Goal: Use online tool/utility: Utilize a website feature to perform a specific function

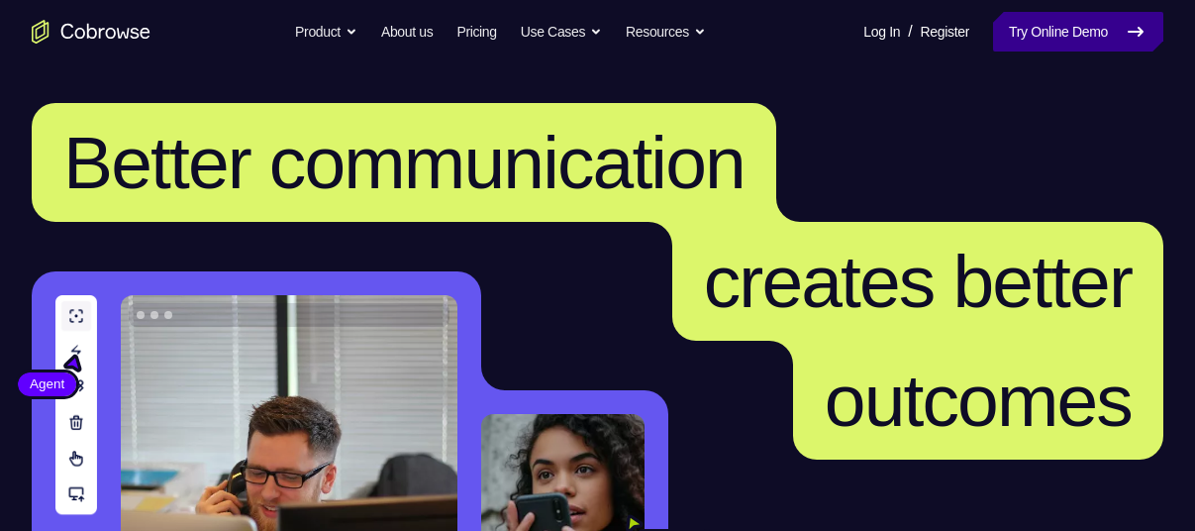
click at [1054, 33] on link "Try Online Demo" at bounding box center [1078, 32] width 170 height 40
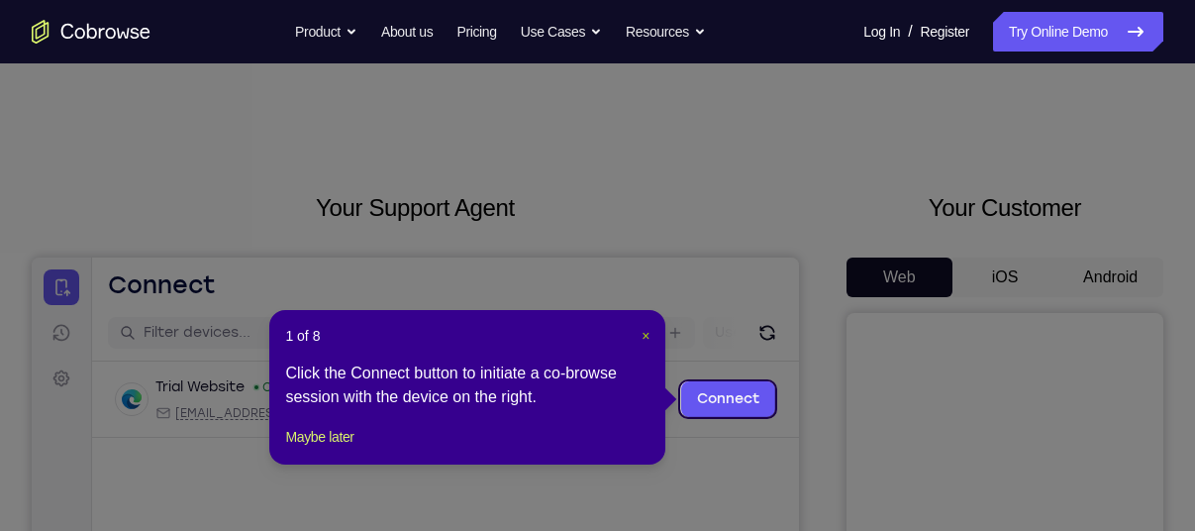
click at [646, 331] on span "×" at bounding box center [646, 336] width 8 height 16
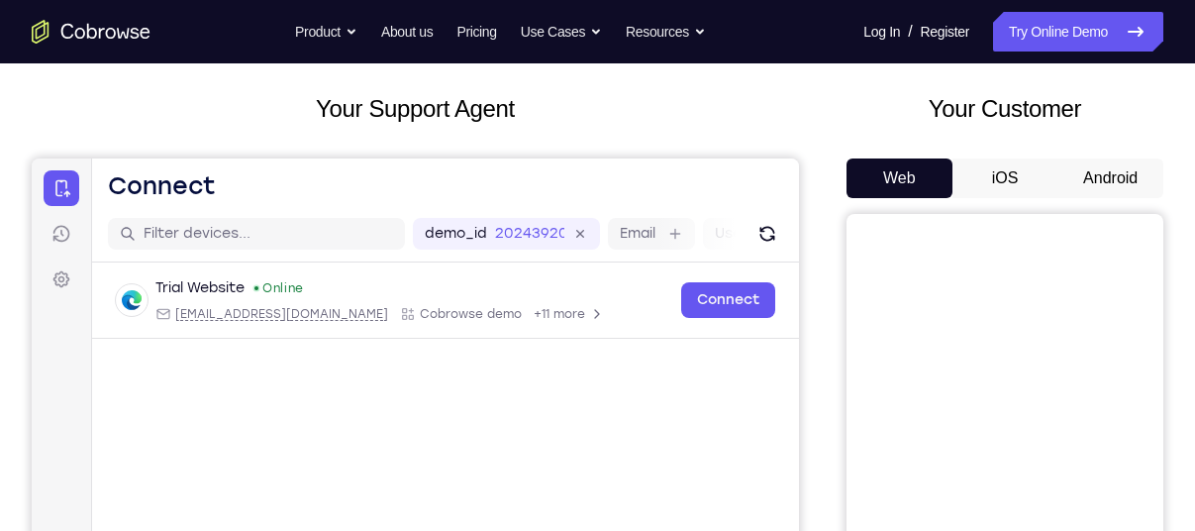
scroll to position [93, 0]
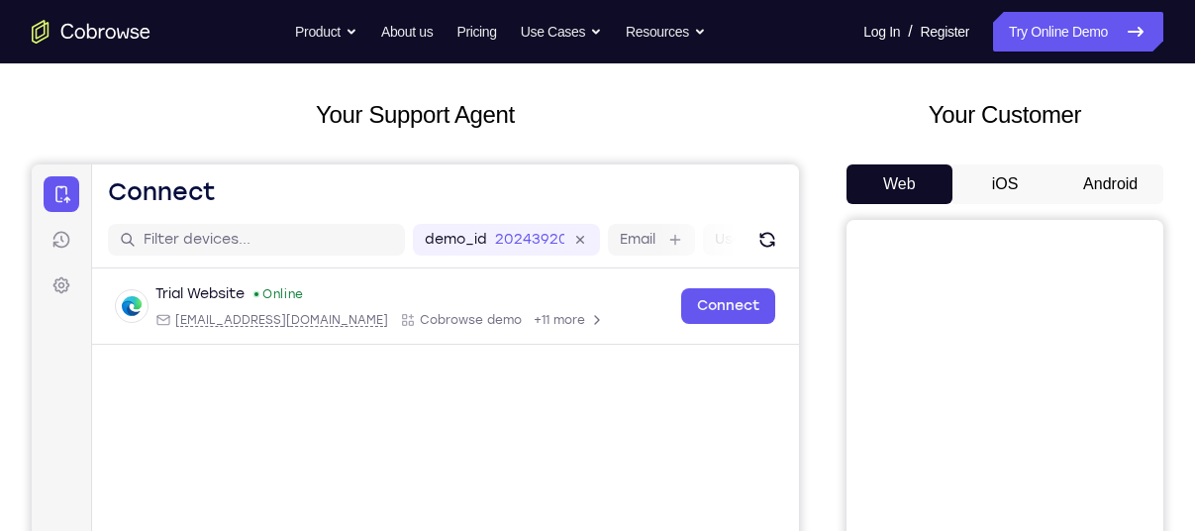
click at [1097, 185] on button "Android" at bounding box center [1111, 184] width 106 height 40
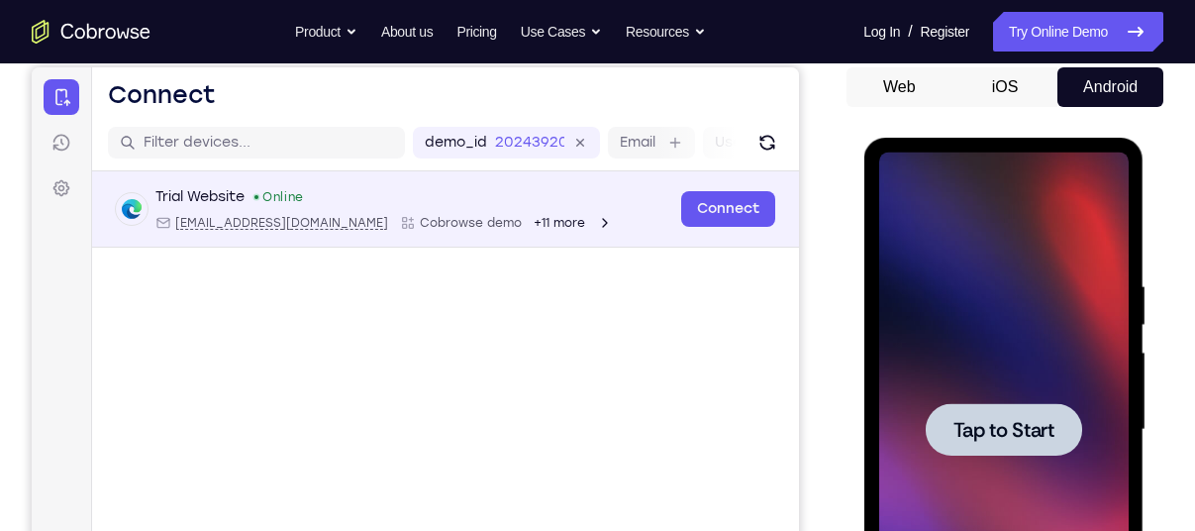
scroll to position [204, 0]
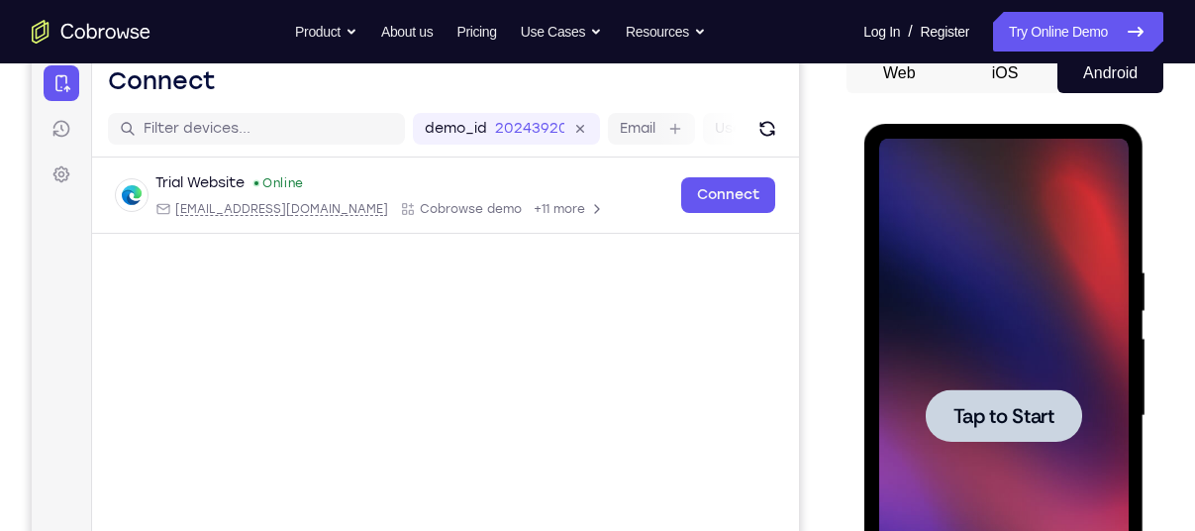
click at [914, 325] on div at bounding box center [1003, 416] width 250 height 555
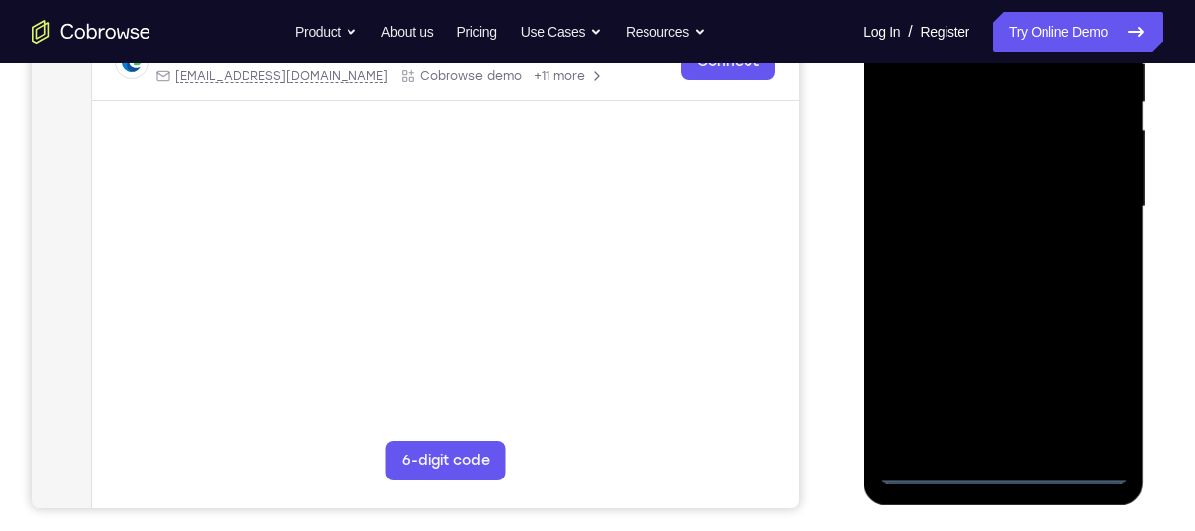
scroll to position [415, 0]
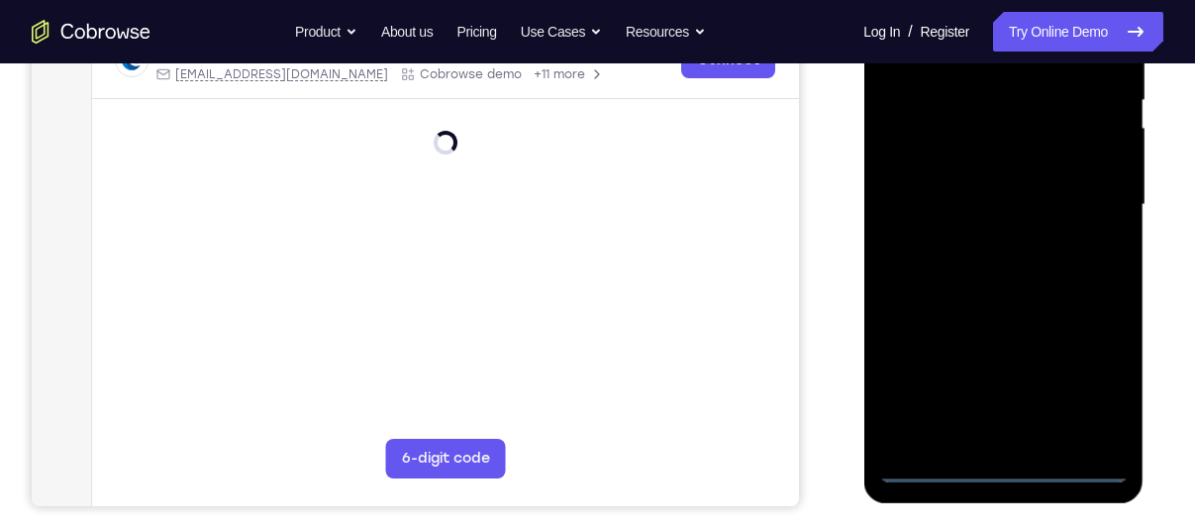
click at [1011, 463] on div at bounding box center [1003, 205] width 250 height 555
click at [1088, 382] on div at bounding box center [1003, 205] width 250 height 555
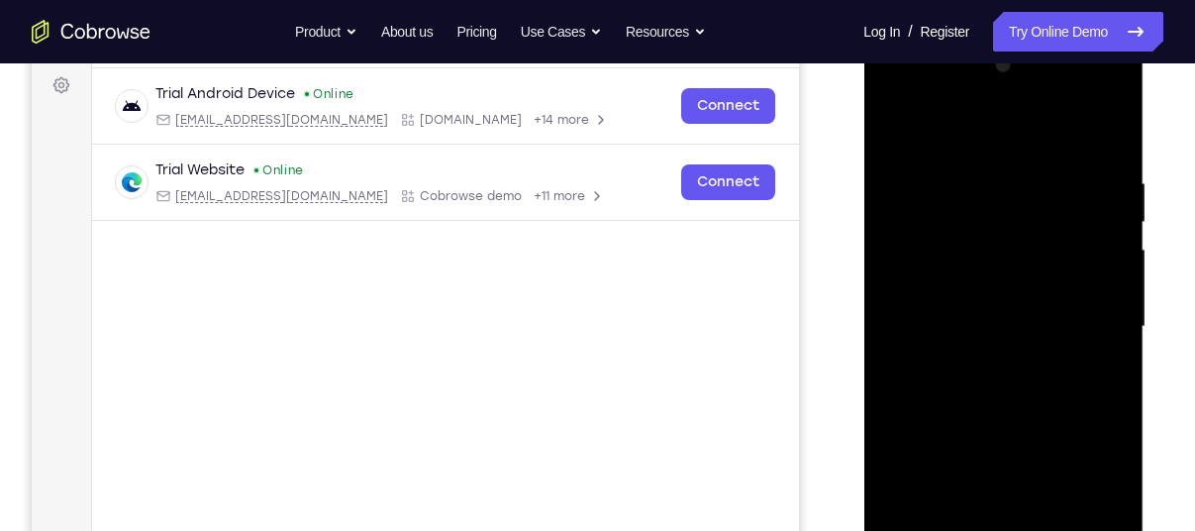
scroll to position [292, 0]
click at [913, 89] on div at bounding box center [1003, 328] width 250 height 555
click at [1085, 323] on div at bounding box center [1003, 328] width 250 height 555
click at [984, 362] on div at bounding box center [1003, 328] width 250 height 555
click at [1066, 339] on div at bounding box center [1003, 328] width 250 height 555
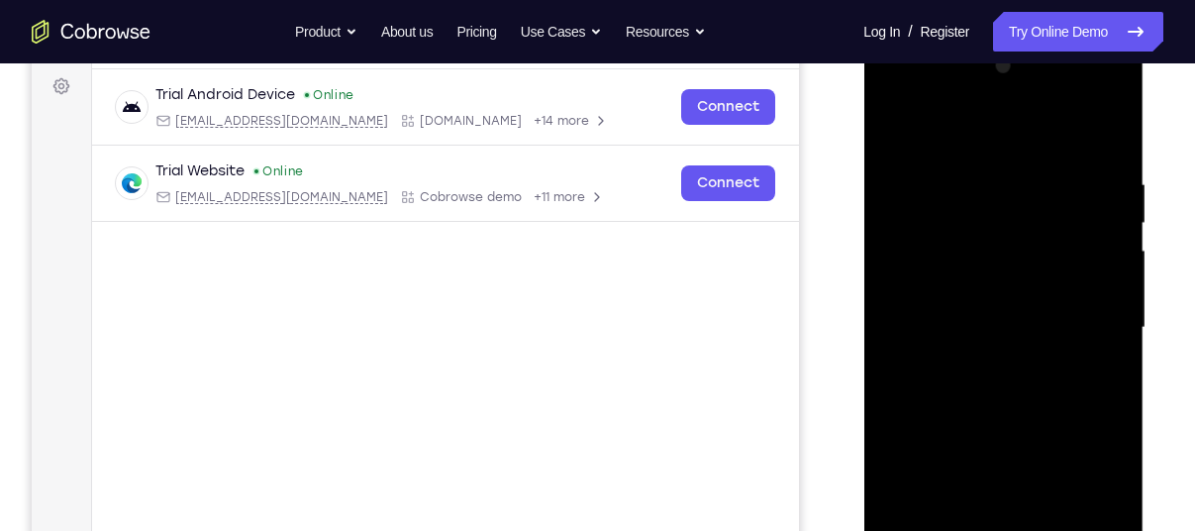
click at [978, 281] on div at bounding box center [1003, 328] width 250 height 555
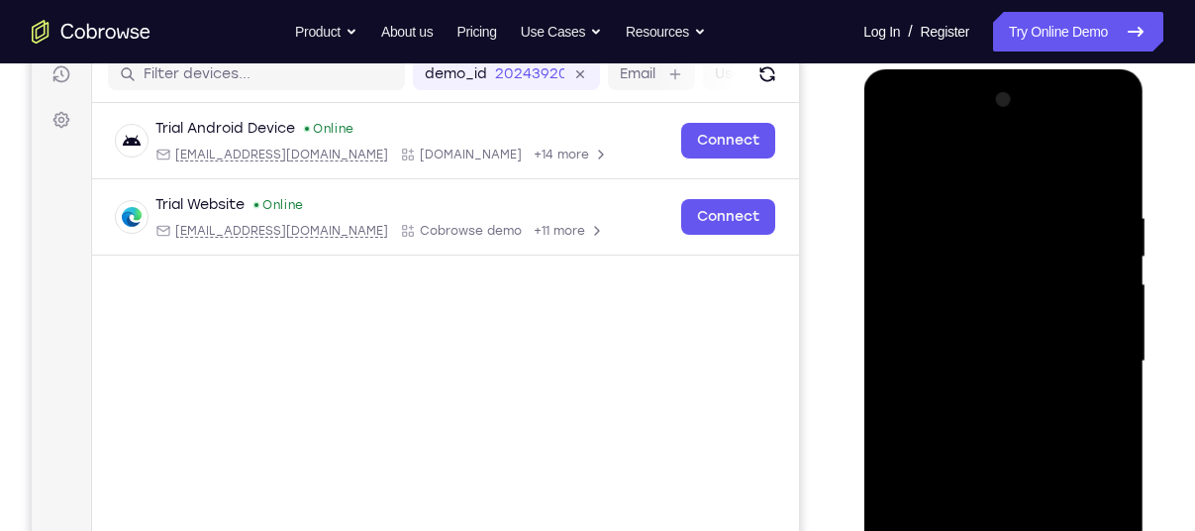
scroll to position [255, 0]
